Goal: Information Seeking & Learning: Find specific fact

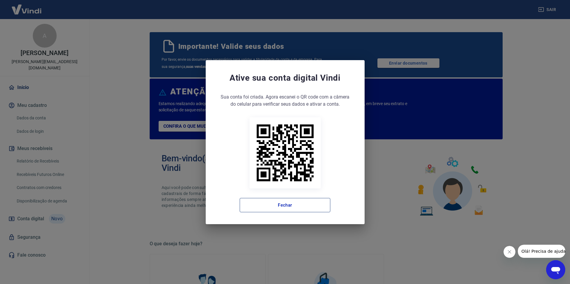
click at [282, 209] on button "Fechar" at bounding box center [285, 205] width 91 height 14
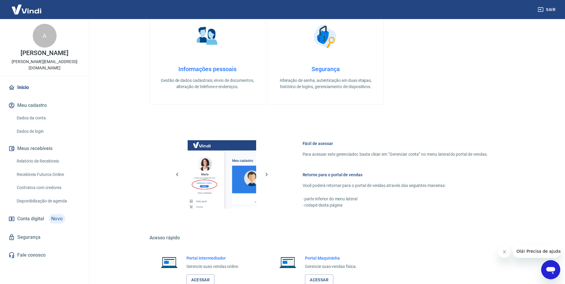
scroll to position [289, 0]
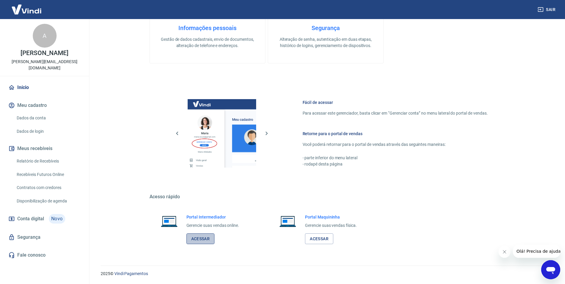
click at [198, 240] on link "Acessar" at bounding box center [201, 239] width 28 height 11
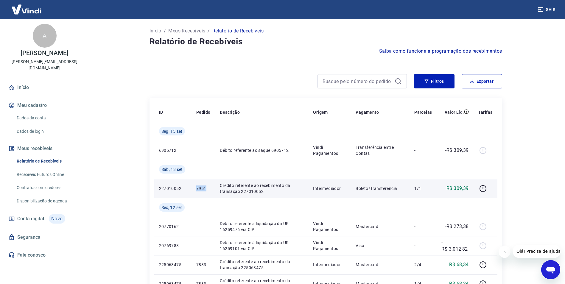
drag, startPoint x: 197, startPoint y: 189, endPoint x: 206, endPoint y: 187, distance: 9.2
click at [206, 187] on p "7951" at bounding box center [203, 189] width 14 height 6
copy p "7951"
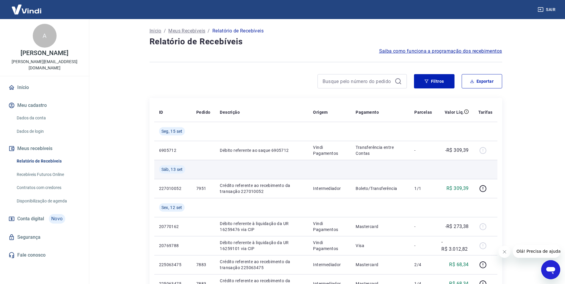
click at [294, 170] on td at bounding box center [261, 169] width 93 height 19
